Goal: Task Accomplishment & Management: Complete application form

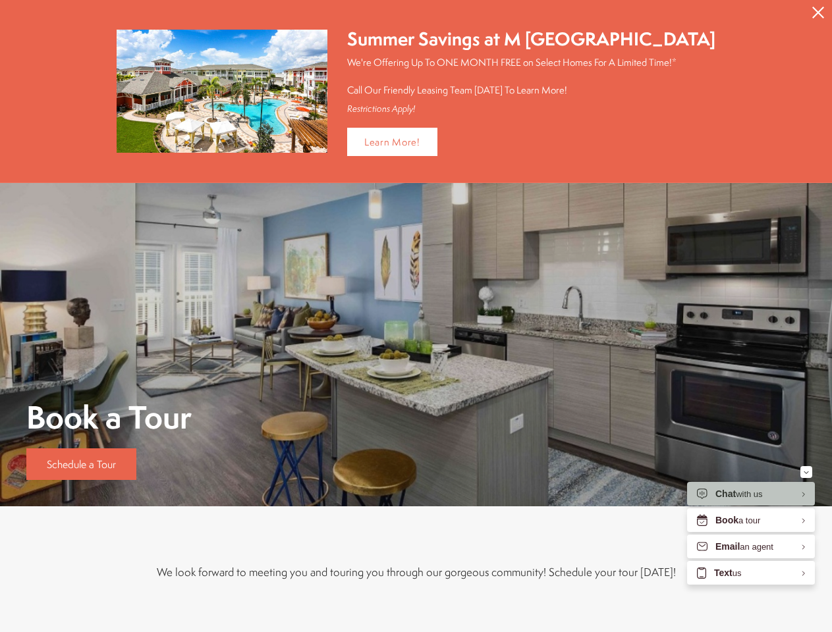
click at [818, 13] on icon "Close Alert" at bounding box center [818, 13] width 12 height 12
